Goal: Task Accomplishment & Management: Manage account settings

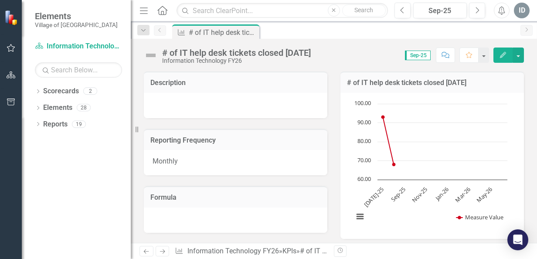
drag, startPoint x: 528, startPoint y: 79, endPoint x: 525, endPoint y: 97, distance: 17.6
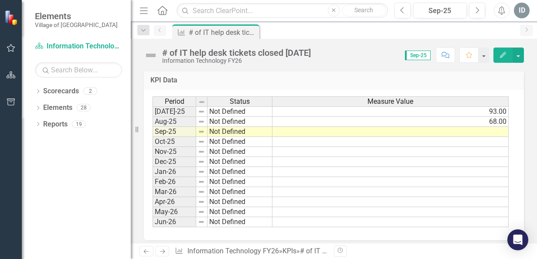
scroll to position [301, 0]
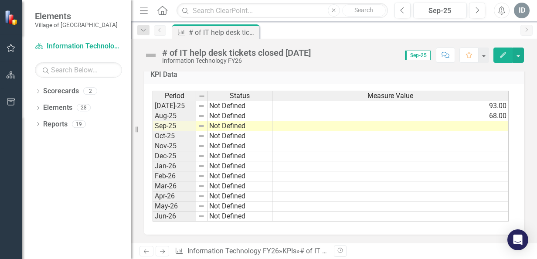
click at [480, 127] on td at bounding box center [390, 126] width 236 height 10
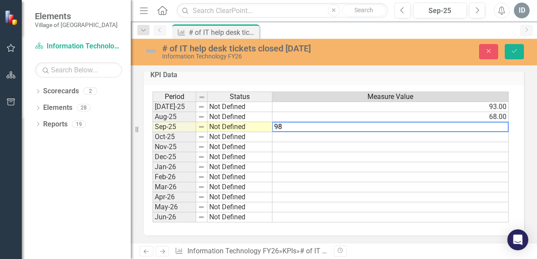
click at [480, 127] on textarea "98" at bounding box center [390, 127] width 236 height 10
type textarea "98"
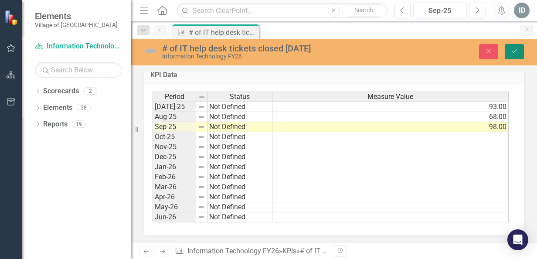
click at [511, 49] on icon "Save" at bounding box center [514, 51] width 8 height 6
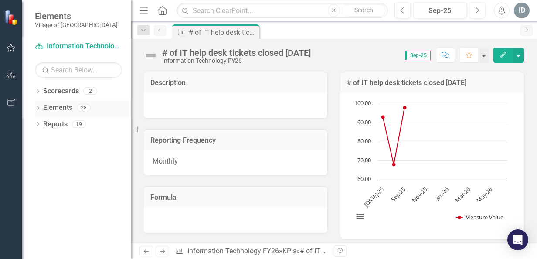
click at [37, 108] on icon "Dropdown" at bounding box center [38, 108] width 6 height 5
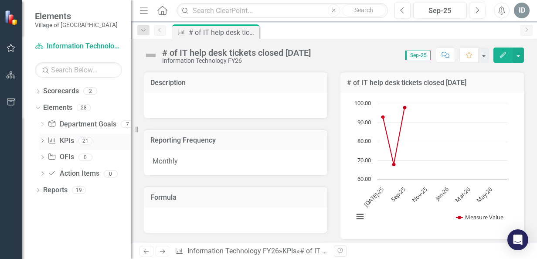
click at [41, 140] on icon "Dropdown" at bounding box center [42, 141] width 6 height 5
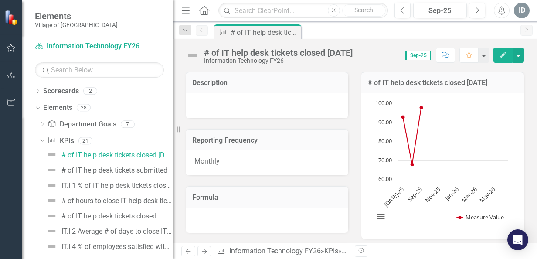
drag, startPoint x: 132, startPoint y: 5, endPoint x: 177, endPoint y: 13, distance: 45.5
click at [177, 13] on div "Resize" at bounding box center [175, 129] width 7 height 259
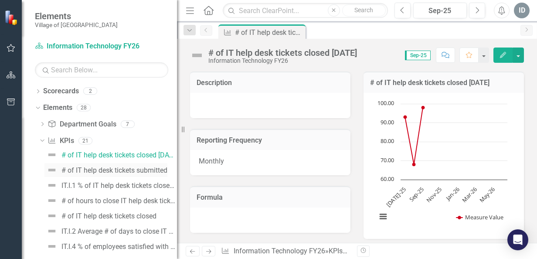
click at [118, 172] on div "# of IT help desk tickets submitted" at bounding box center [114, 170] width 106 height 8
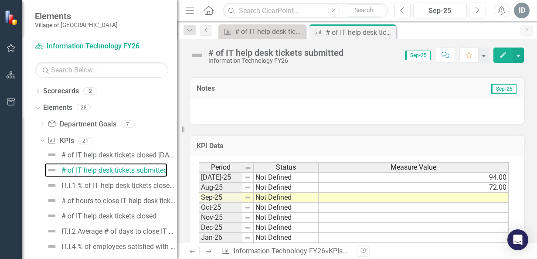
scroll to position [226, 0]
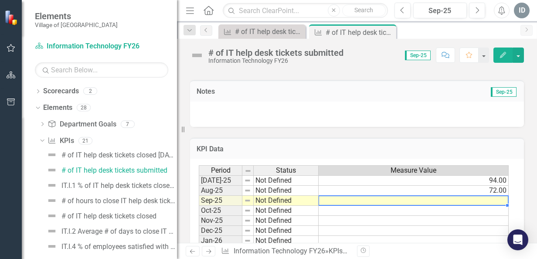
click at [439, 197] on td at bounding box center [413, 201] width 190 height 10
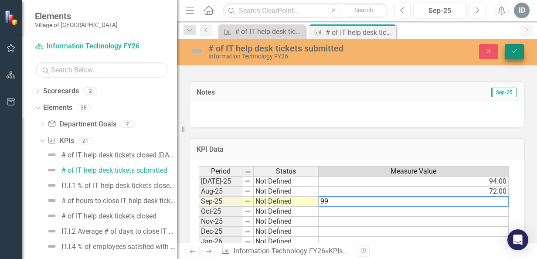
type textarea "99"
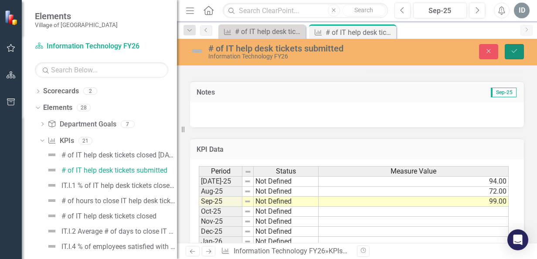
click at [516, 50] on icon "submit" at bounding box center [513, 50] width 5 height 3
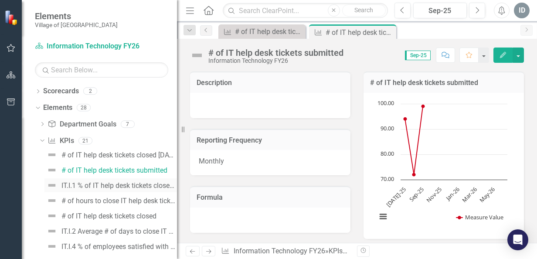
click at [122, 186] on div "IT.I.1 % of IT help desk tickets closed [DATE]" at bounding box center [118, 186] width 115 height 8
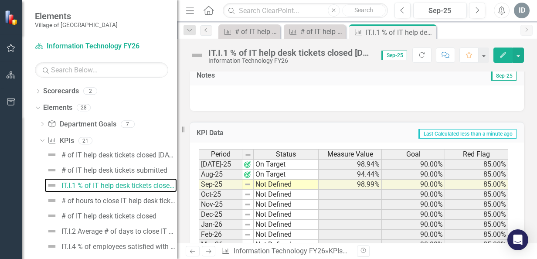
scroll to position [244, 0]
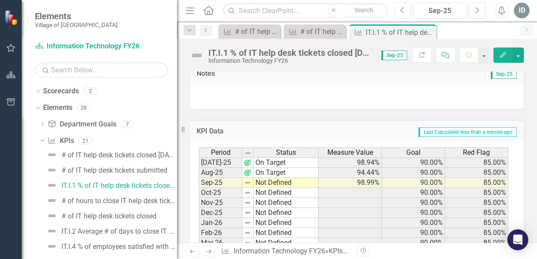
click at [382, 198] on td "90.00%" at bounding box center [413, 193] width 63 height 10
click at [85, 200] on div "# of hours to close IT help desk tickets" at bounding box center [118, 201] width 115 height 8
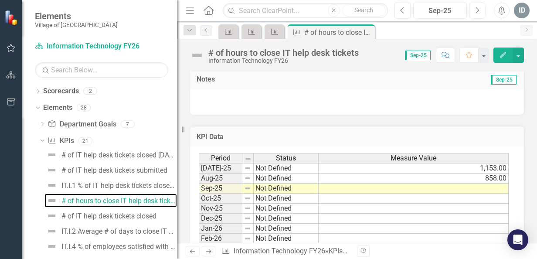
scroll to position [243, 0]
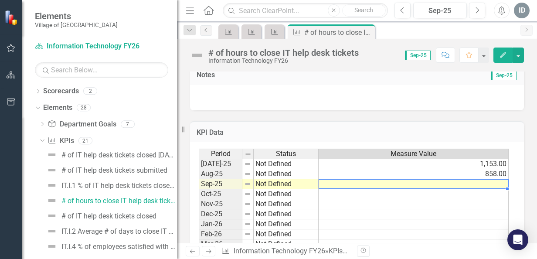
click at [438, 183] on td at bounding box center [413, 184] width 190 height 10
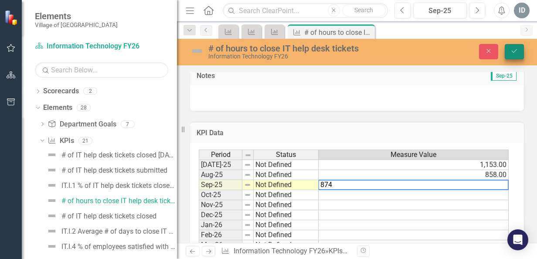
type textarea "874"
click at [513, 52] on icon "submit" at bounding box center [513, 50] width 5 height 3
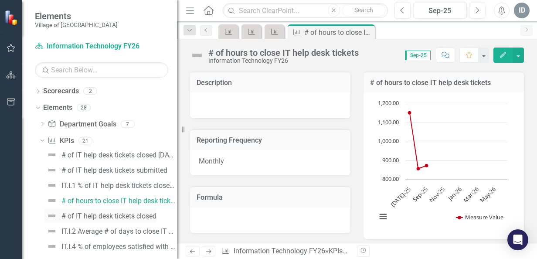
click at [109, 215] on div "# of IT help desk tickets closed" at bounding box center [108, 216] width 95 height 8
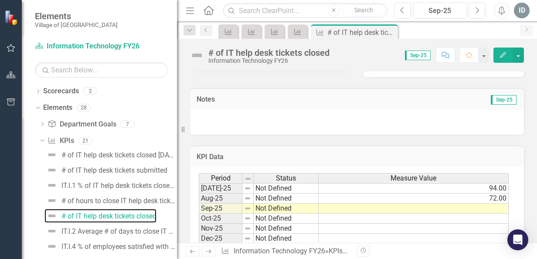
scroll to position [255, 0]
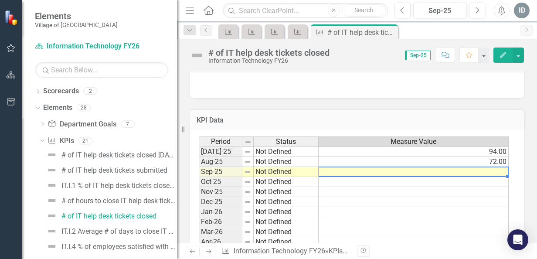
click at [365, 172] on td at bounding box center [413, 172] width 190 height 10
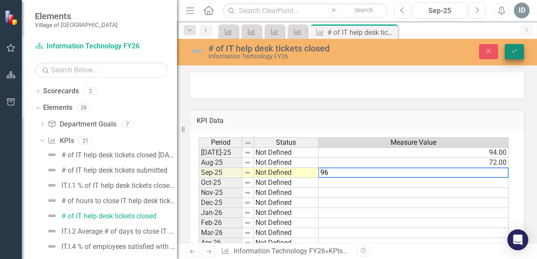
type textarea "96"
click at [513, 54] on button "Save" at bounding box center [513, 51] width 19 height 15
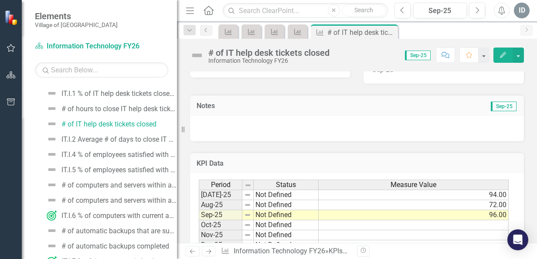
scroll to position [90, 0]
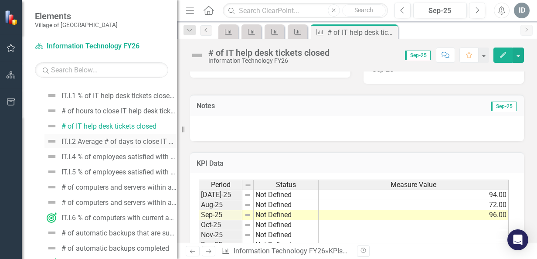
click at [136, 139] on div "IT.I.2 Average # of days to close IT help desk tickets" at bounding box center [118, 142] width 115 height 8
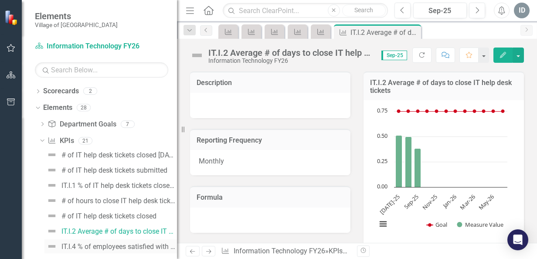
click at [112, 243] on div "IT.I.4 % of employees satisfied with the quality of IT help desk services" at bounding box center [118, 247] width 115 height 8
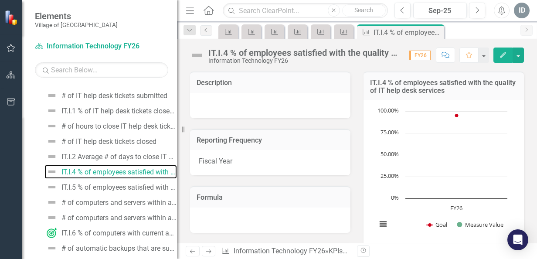
scroll to position [89, 0]
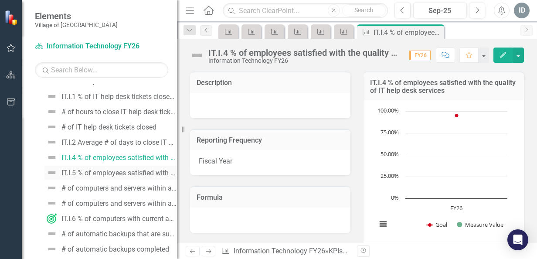
click at [134, 171] on div "IT.I.5 % of employees satisfied with the timeliness of IT help desk services" at bounding box center [118, 173] width 115 height 8
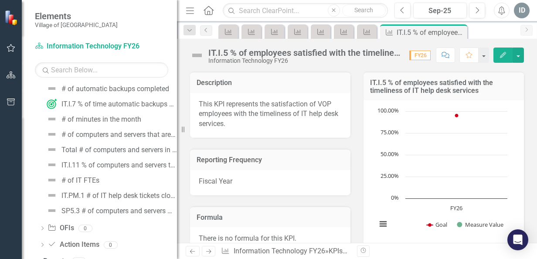
scroll to position [253, 0]
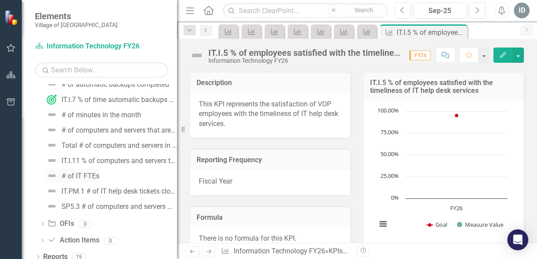
click at [94, 172] on div "# of IT FTEs" at bounding box center [80, 176] width 38 height 8
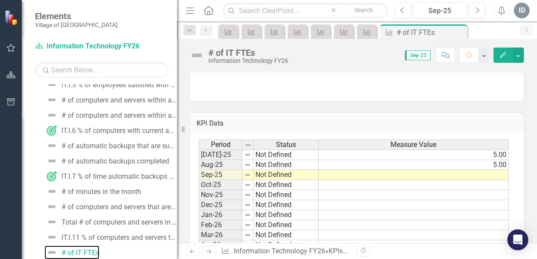
scroll to position [254, 0]
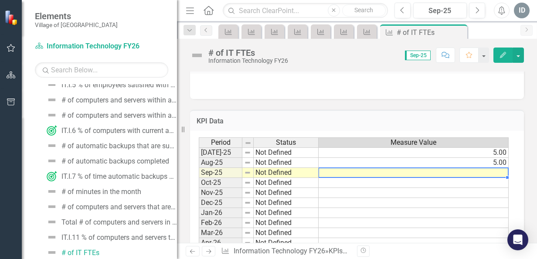
click at [469, 170] on td at bounding box center [413, 173] width 190 height 10
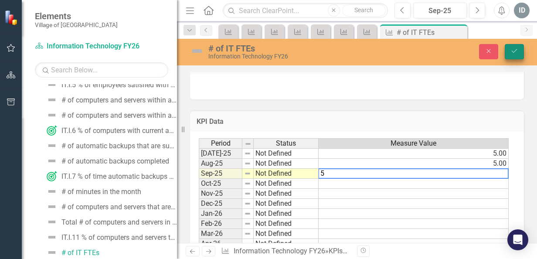
type textarea "5"
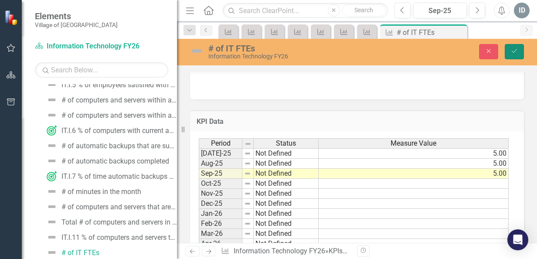
click at [513, 52] on icon "submit" at bounding box center [513, 50] width 5 height 3
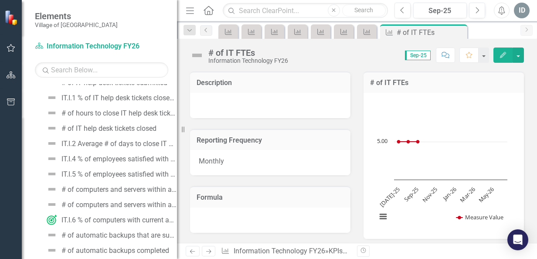
scroll to position [0, 0]
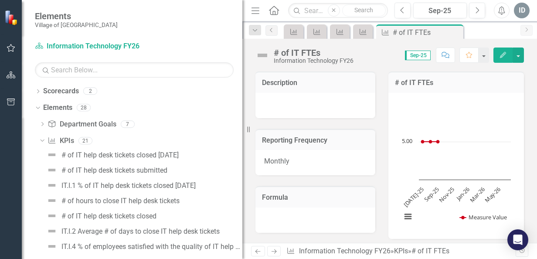
drag, startPoint x: 177, startPoint y: 1, endPoint x: 242, endPoint y: 4, distance: 65.0
click at [242, 4] on div "Resize" at bounding box center [245, 129] width 7 height 259
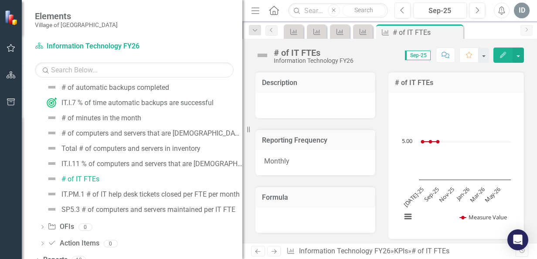
scroll to position [260, 0]
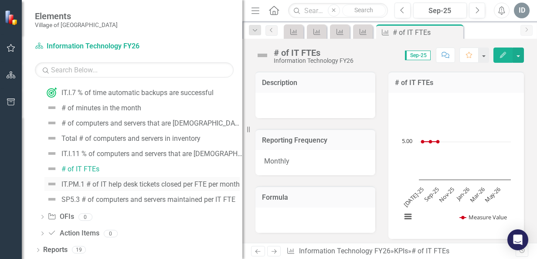
click at [176, 182] on div "IT.PM.1 # of IT help desk tickets closed per FTE per month" at bounding box center [150, 184] width 178 height 8
